Goal: Find specific page/section

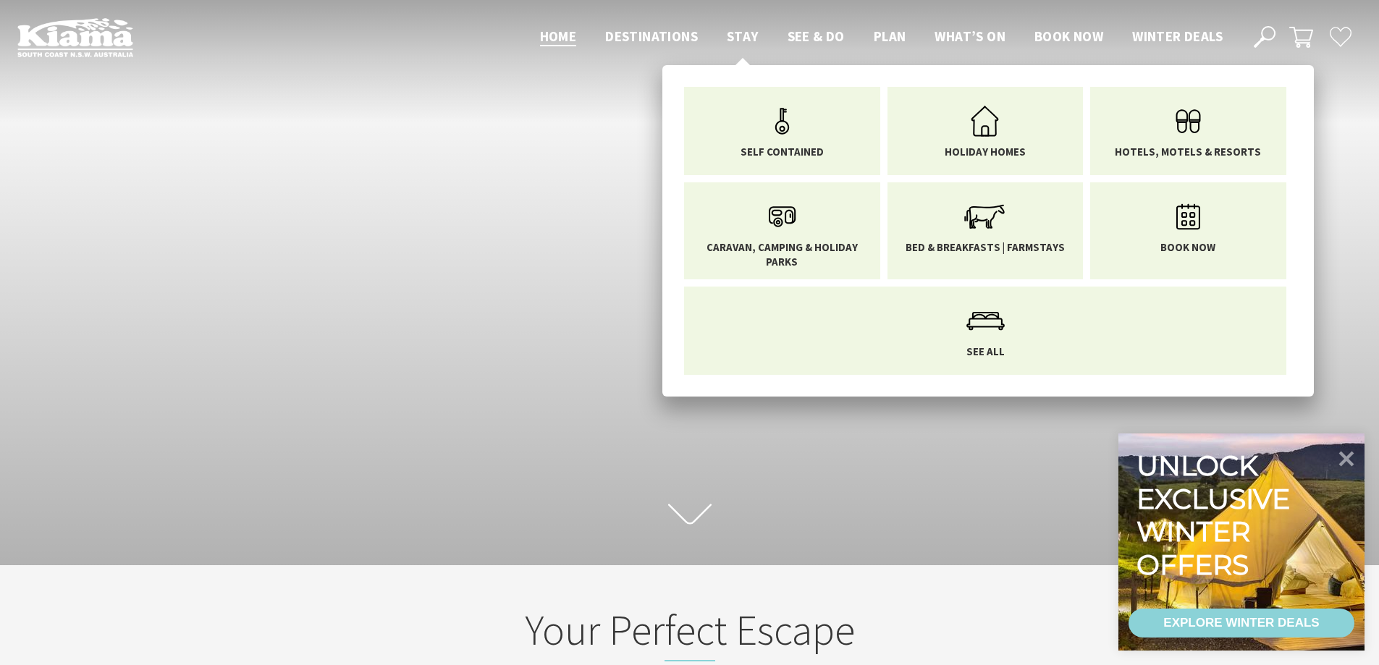
scroll to position [253, 1390]
click at [736, 35] on span "Stay" at bounding box center [743, 36] width 32 height 17
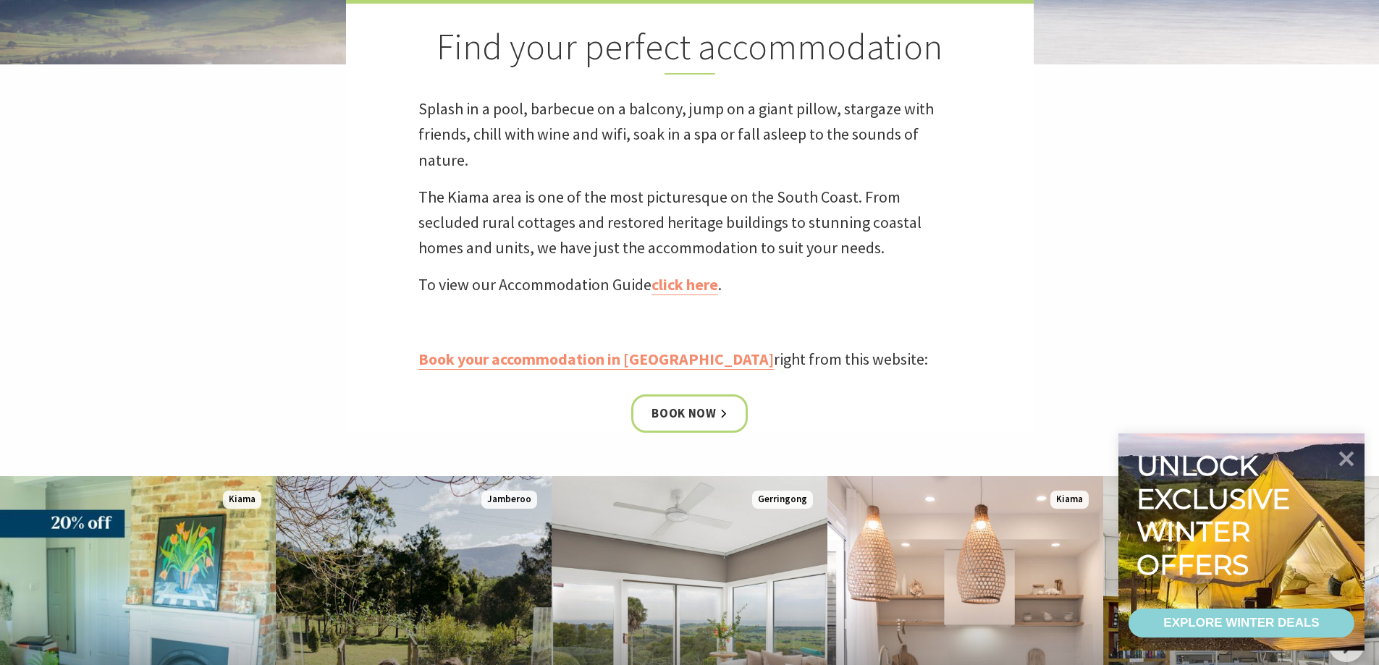
scroll to position [439, 0]
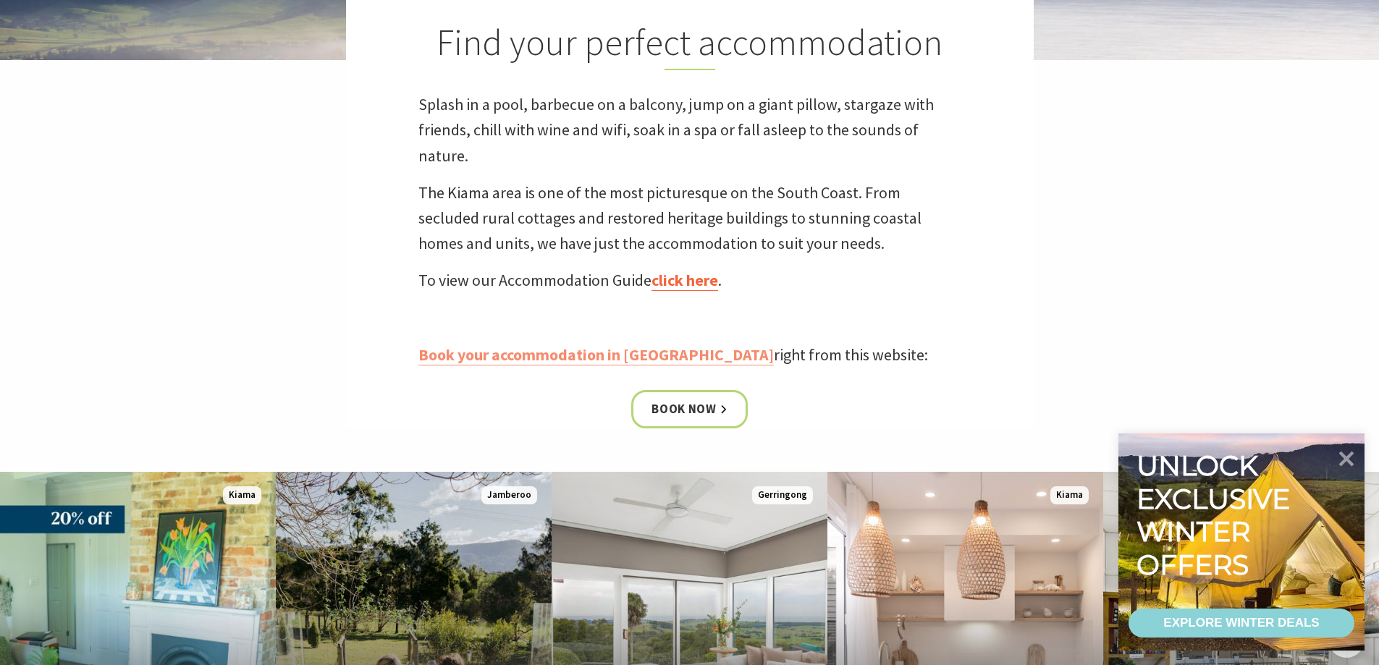
click at [678, 282] on link "click here" at bounding box center [684, 280] width 67 height 21
